Goal: Find specific page/section: Find specific page/section

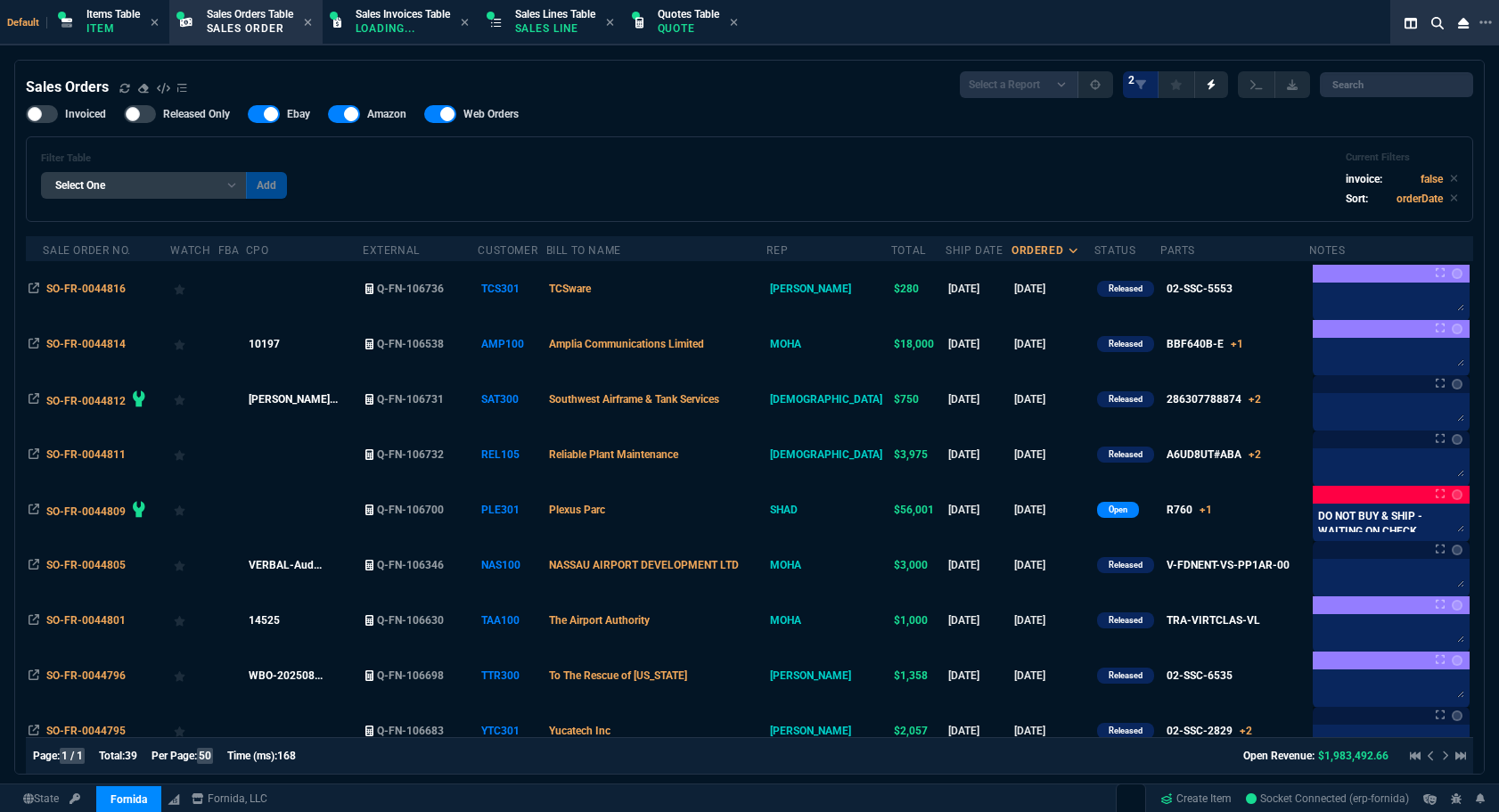
select select "12: [PERSON_NAME]"
select select
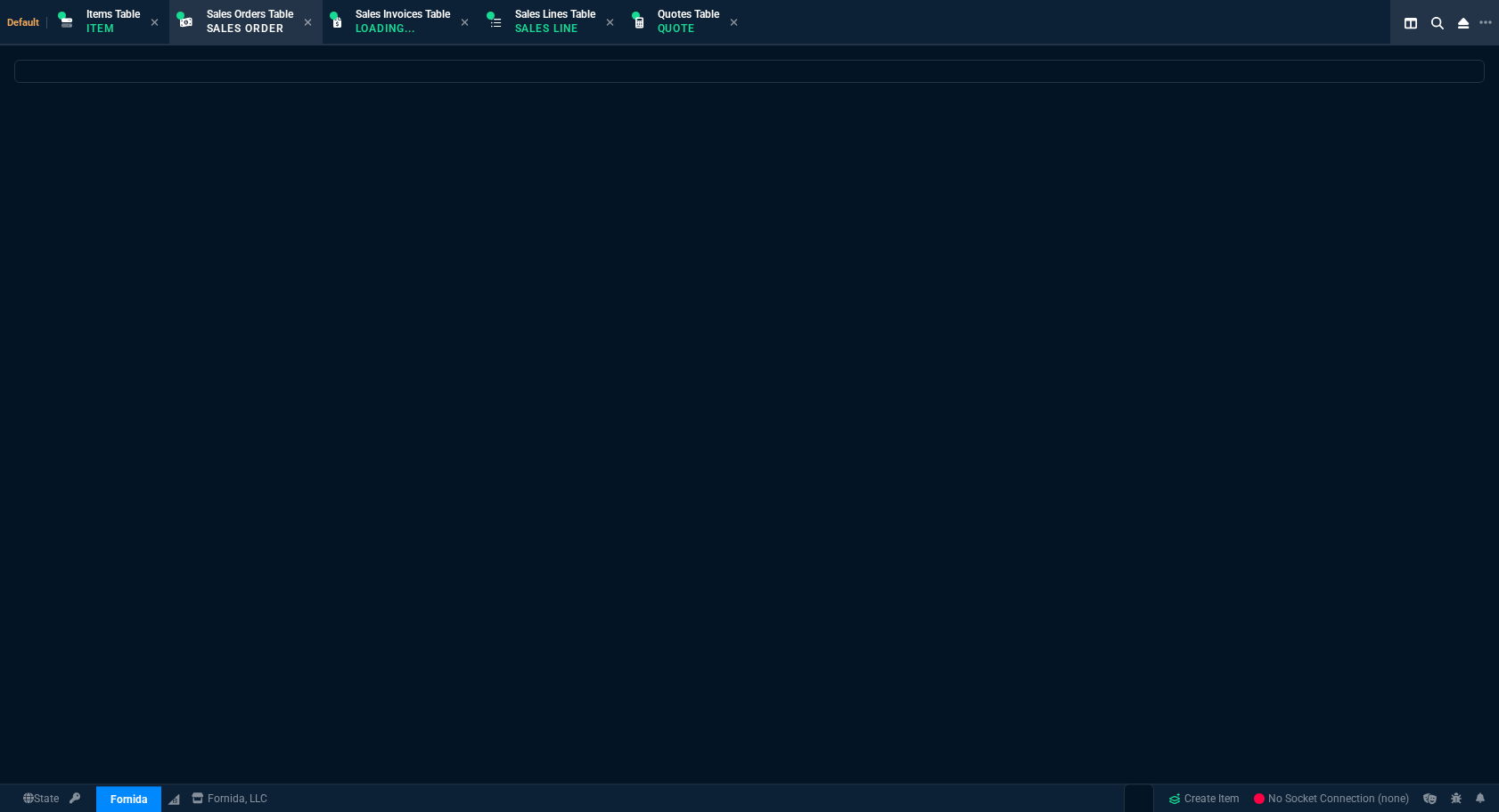
select select
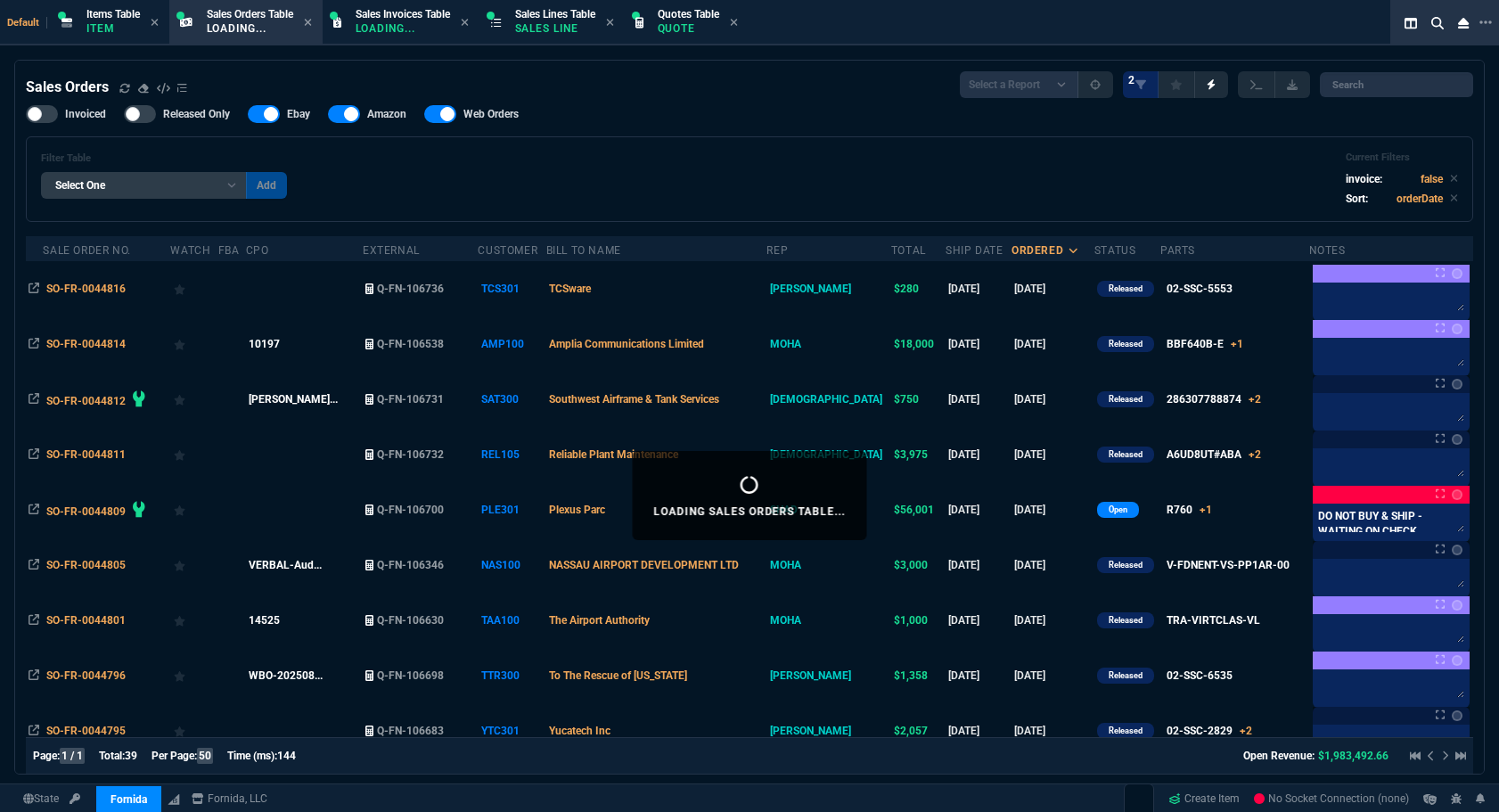
select select "12: ROSS"
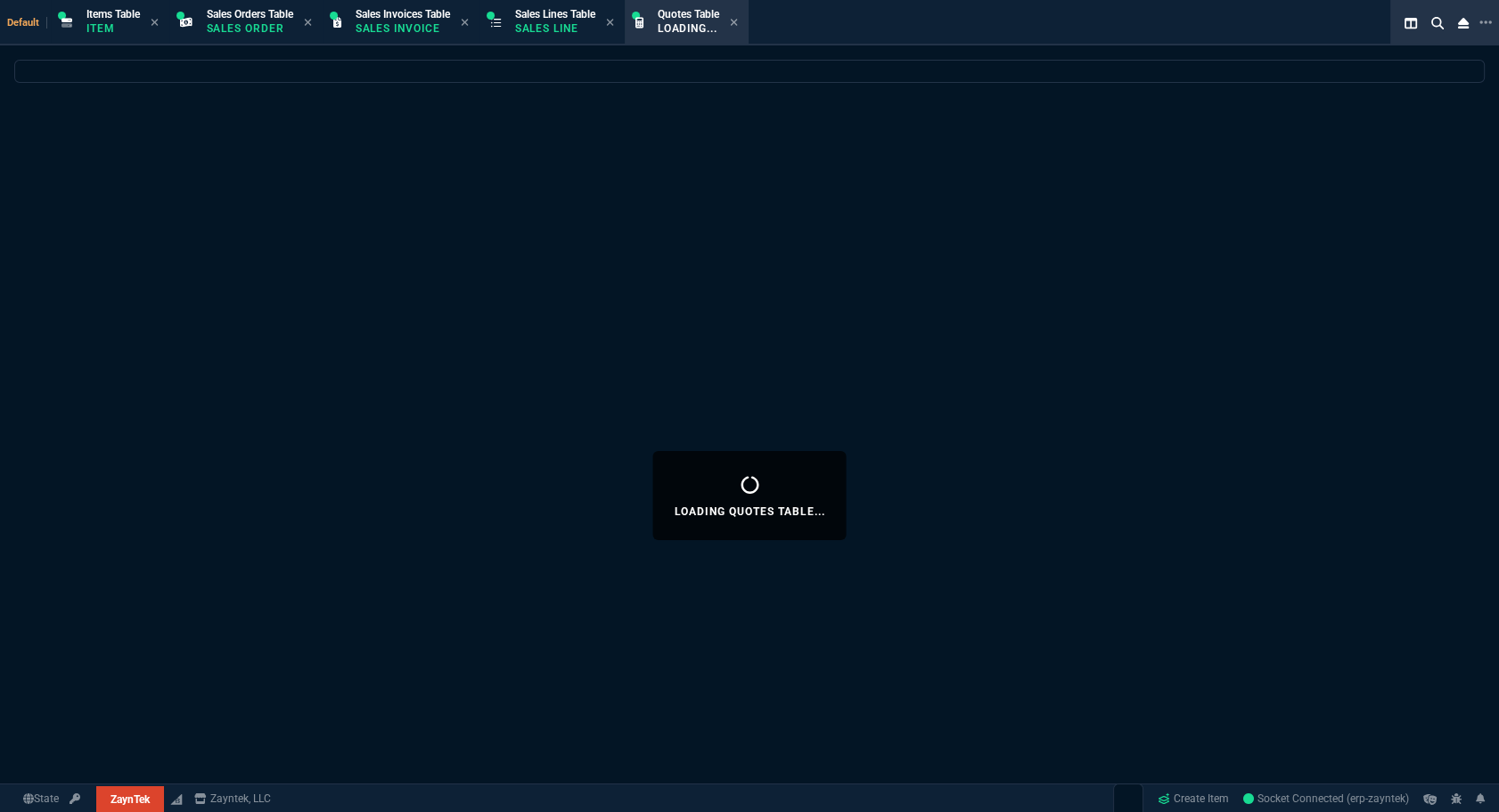
select select
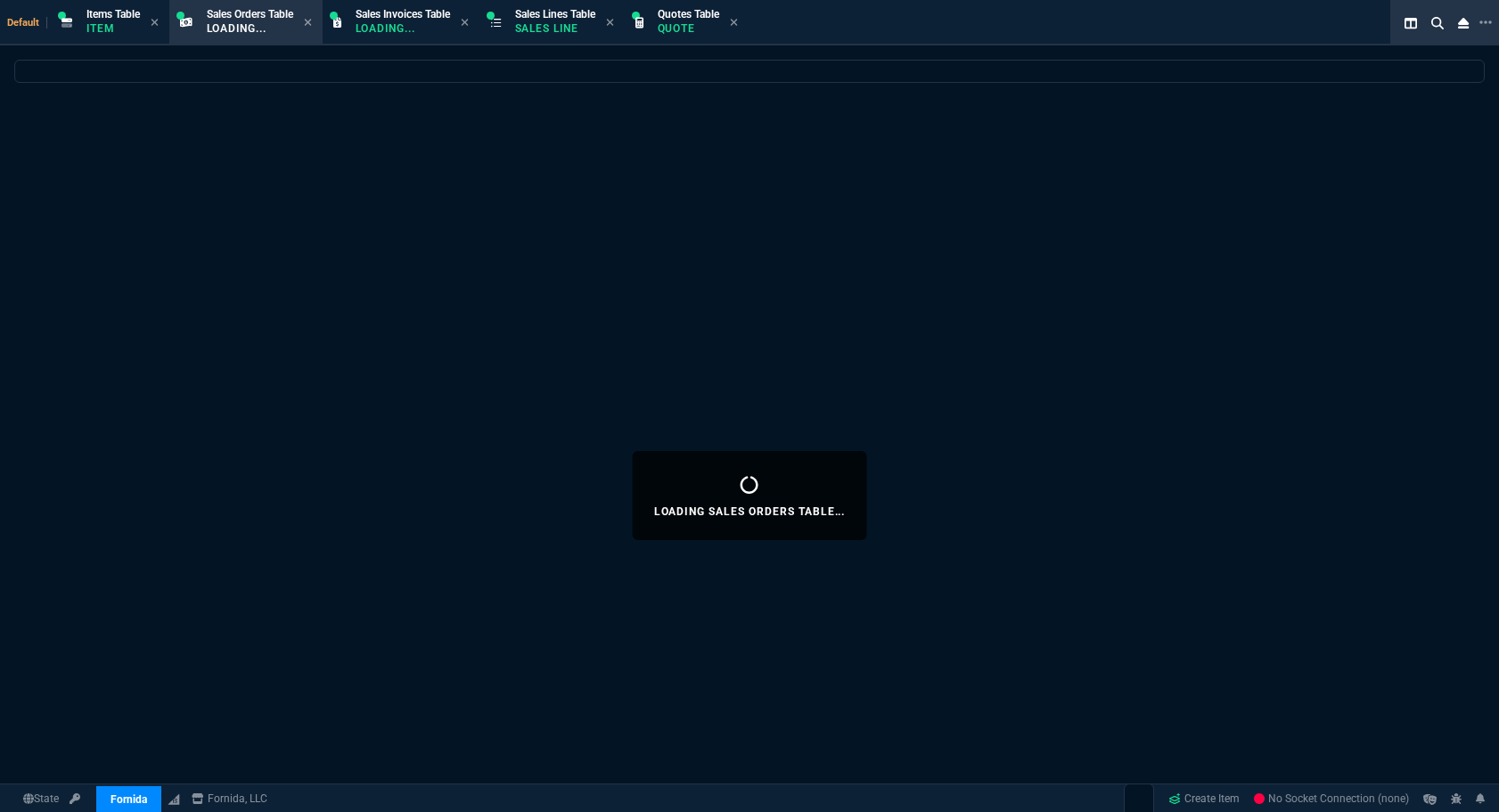
select select "12: ROSS"
select select
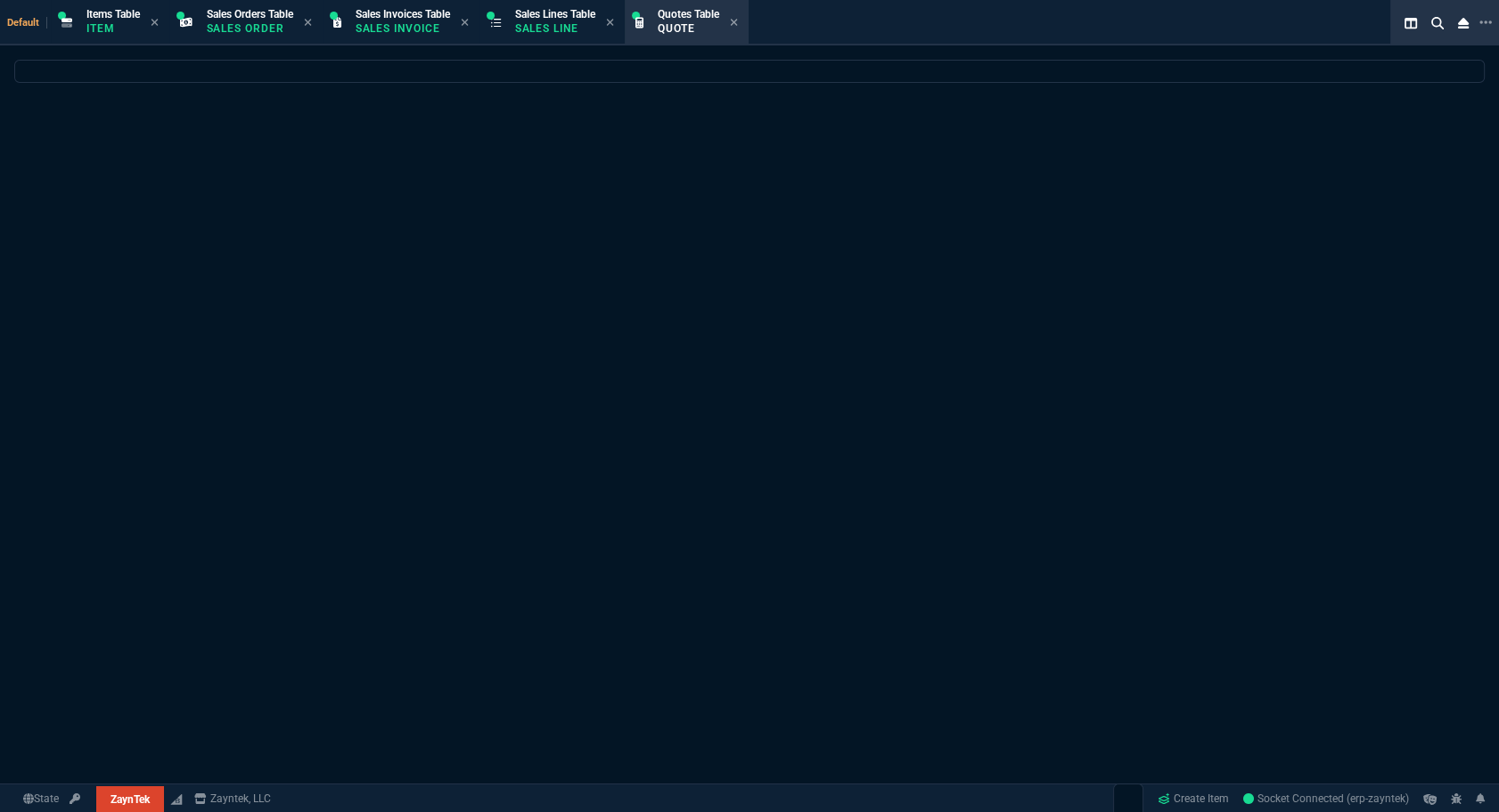
select select
